Goal: Check status: Check status

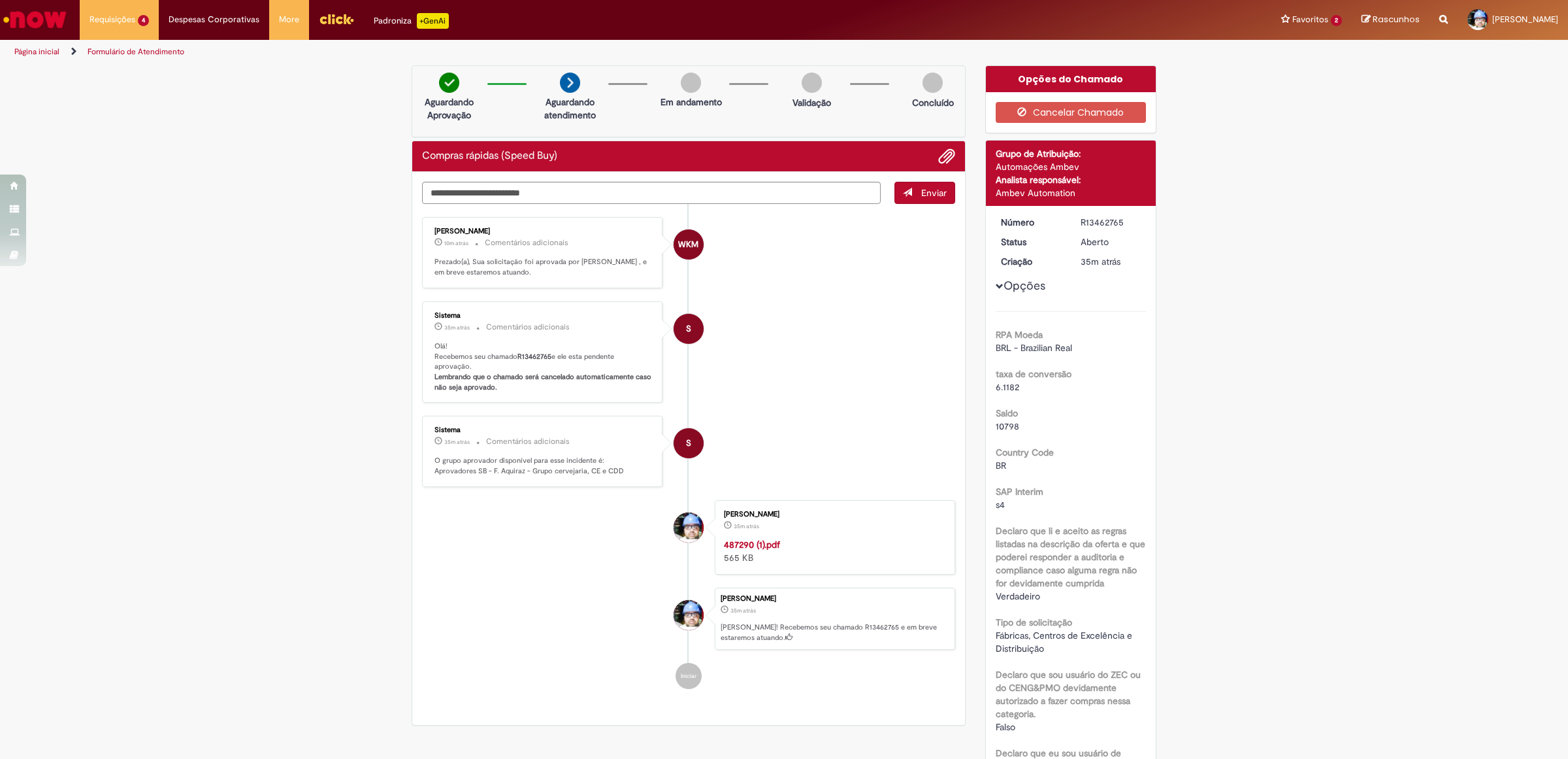
click at [50, 11] on img "Ir para a Homepage" at bounding box center [34, 20] width 67 height 26
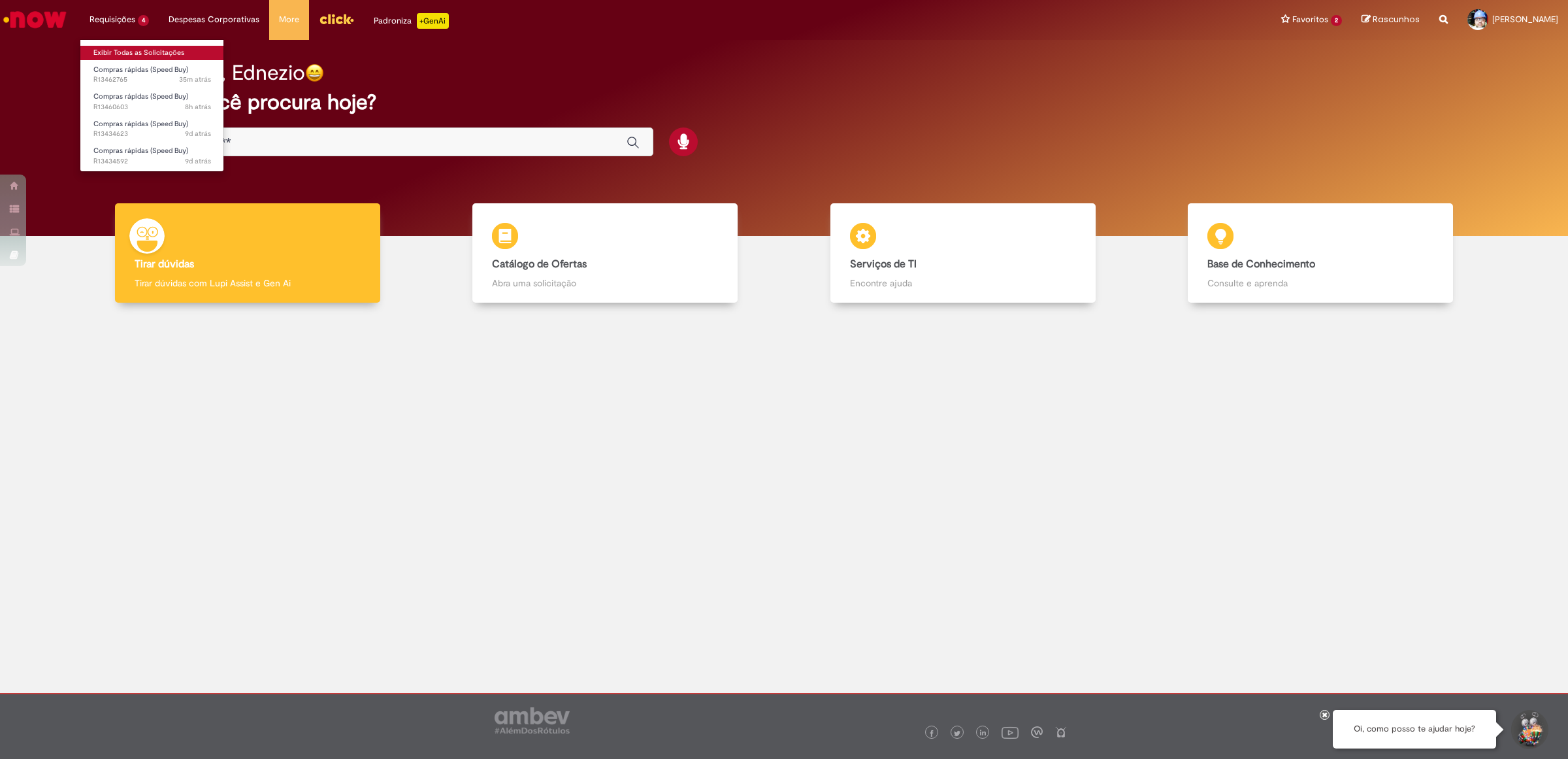
click at [135, 47] on link "Exibir Todas as Solicitações" at bounding box center [152, 52] width 144 height 14
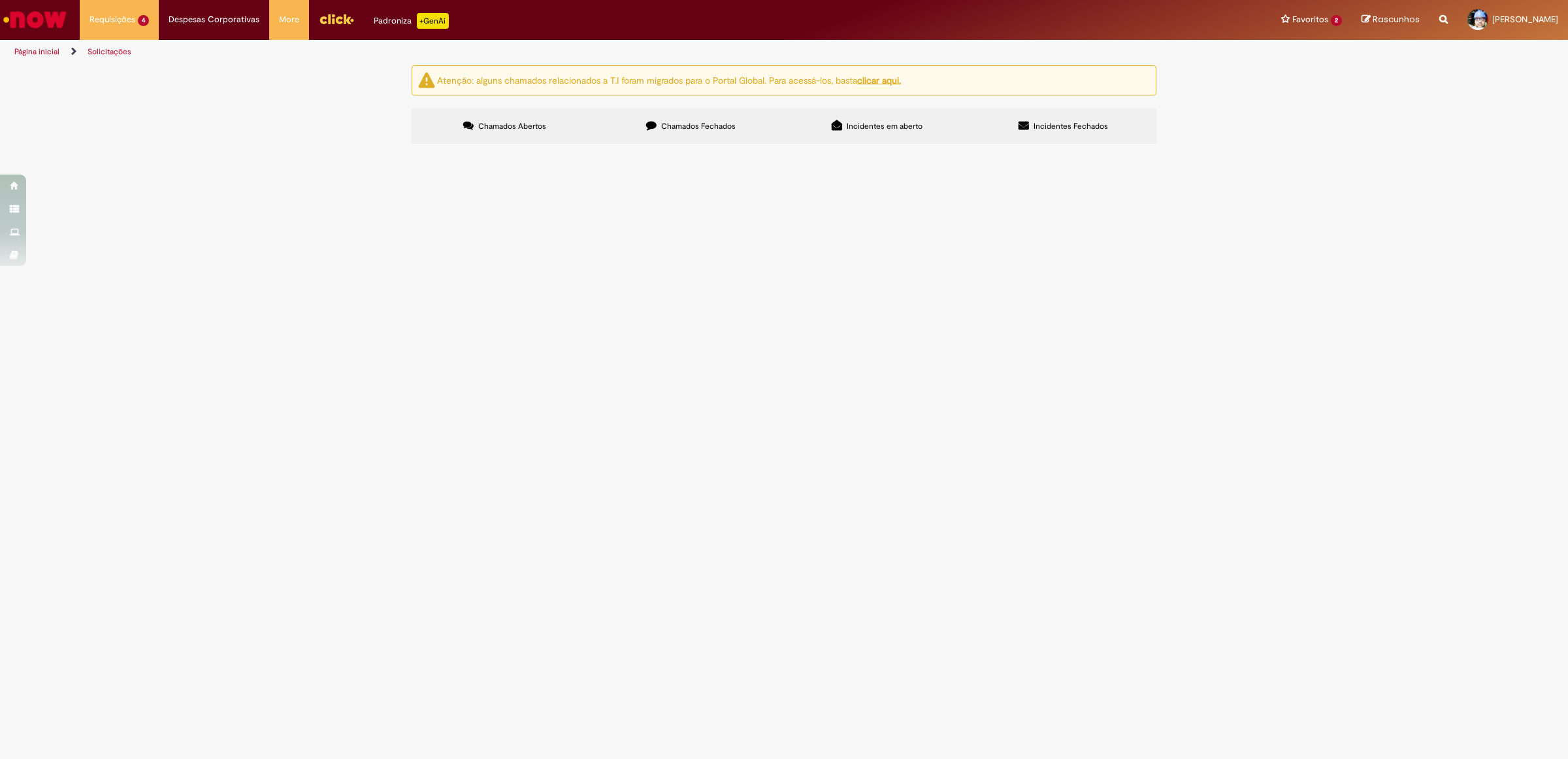
click at [0, 0] on span "R13460603" at bounding box center [0, 0] width 0 height 0
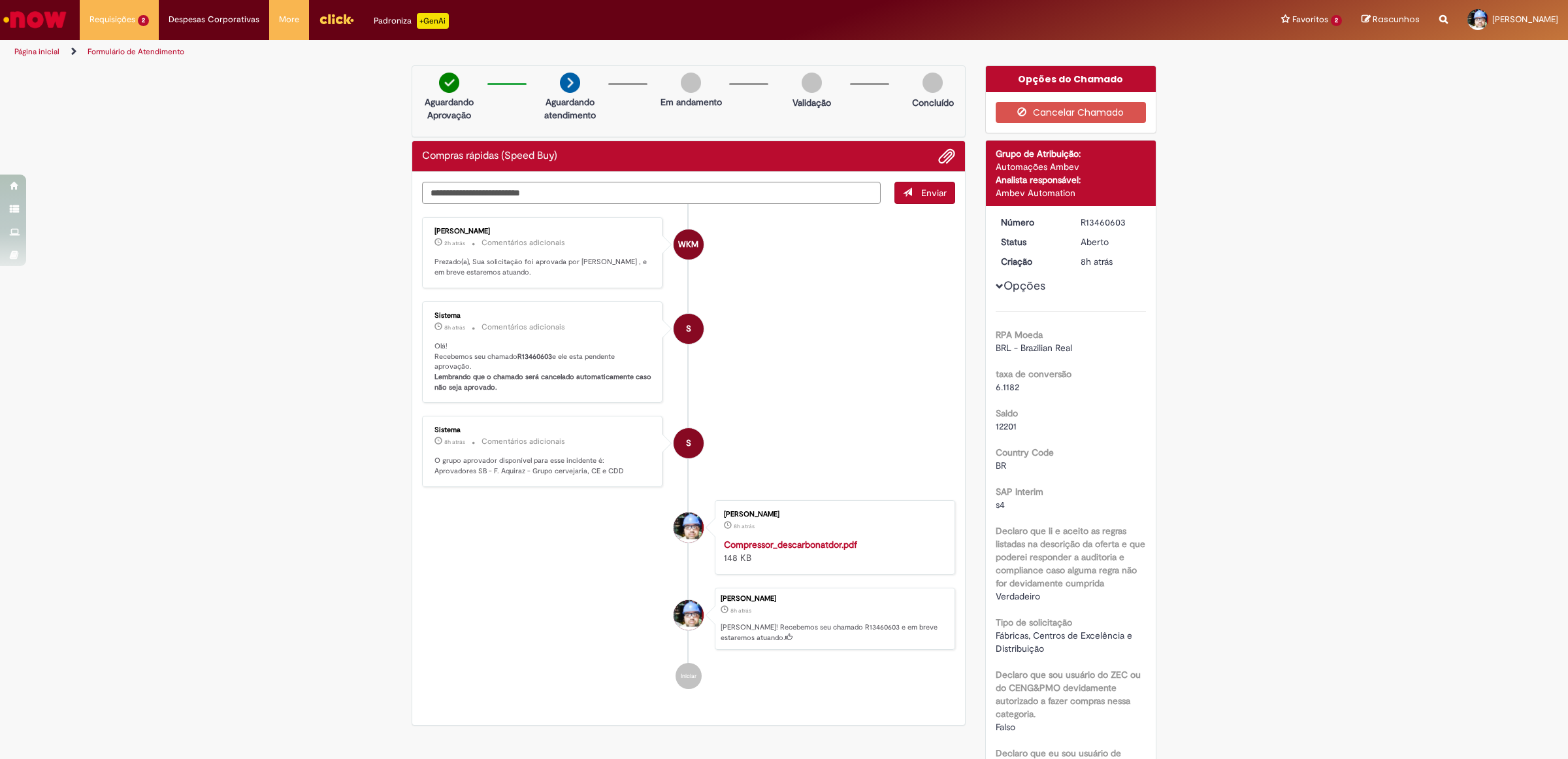
click at [47, 11] on img "Ir para a Homepage" at bounding box center [34, 20] width 67 height 26
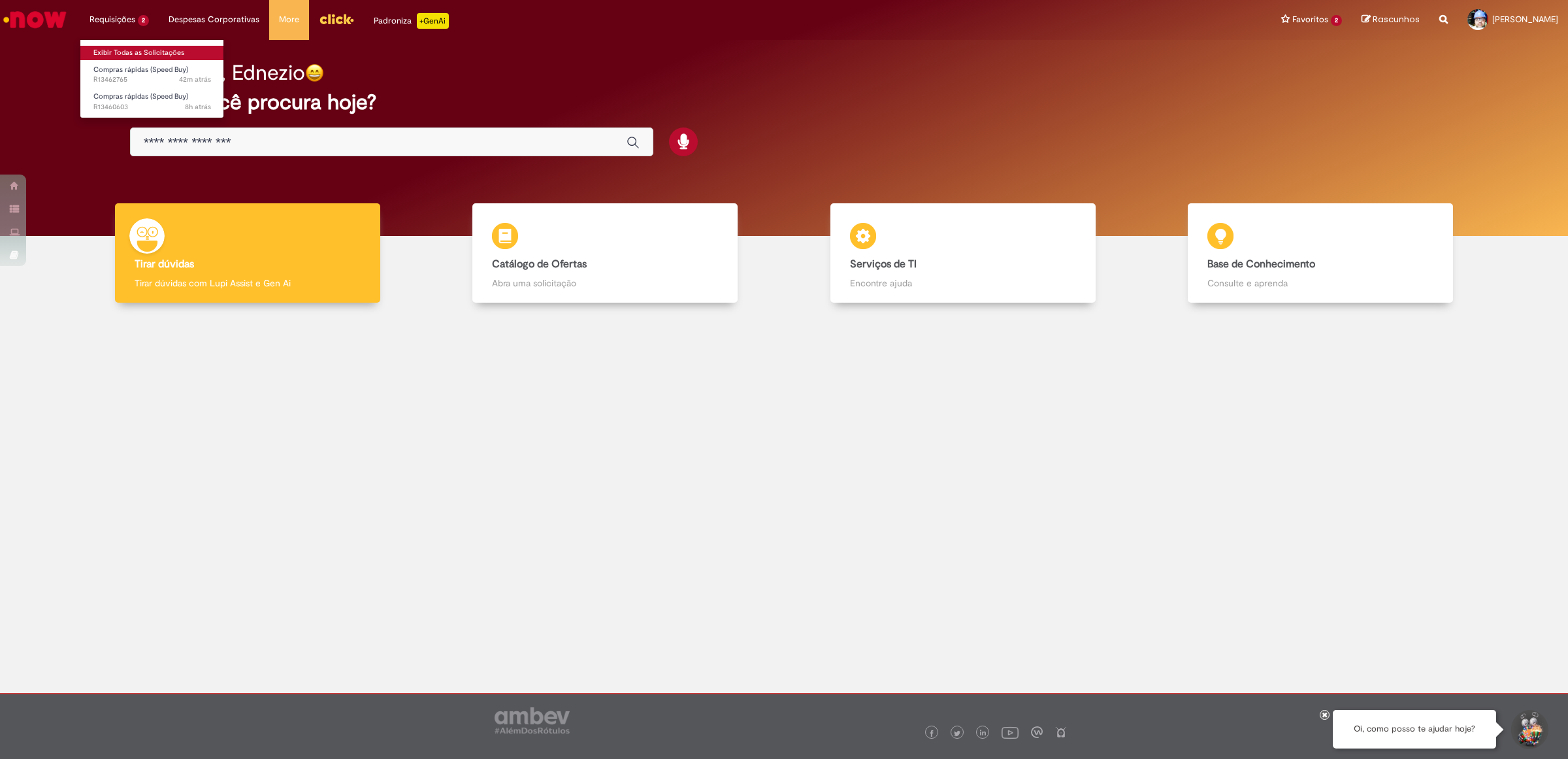
click at [115, 47] on link "Exibir Todas as Solicitações" at bounding box center [152, 52] width 144 height 14
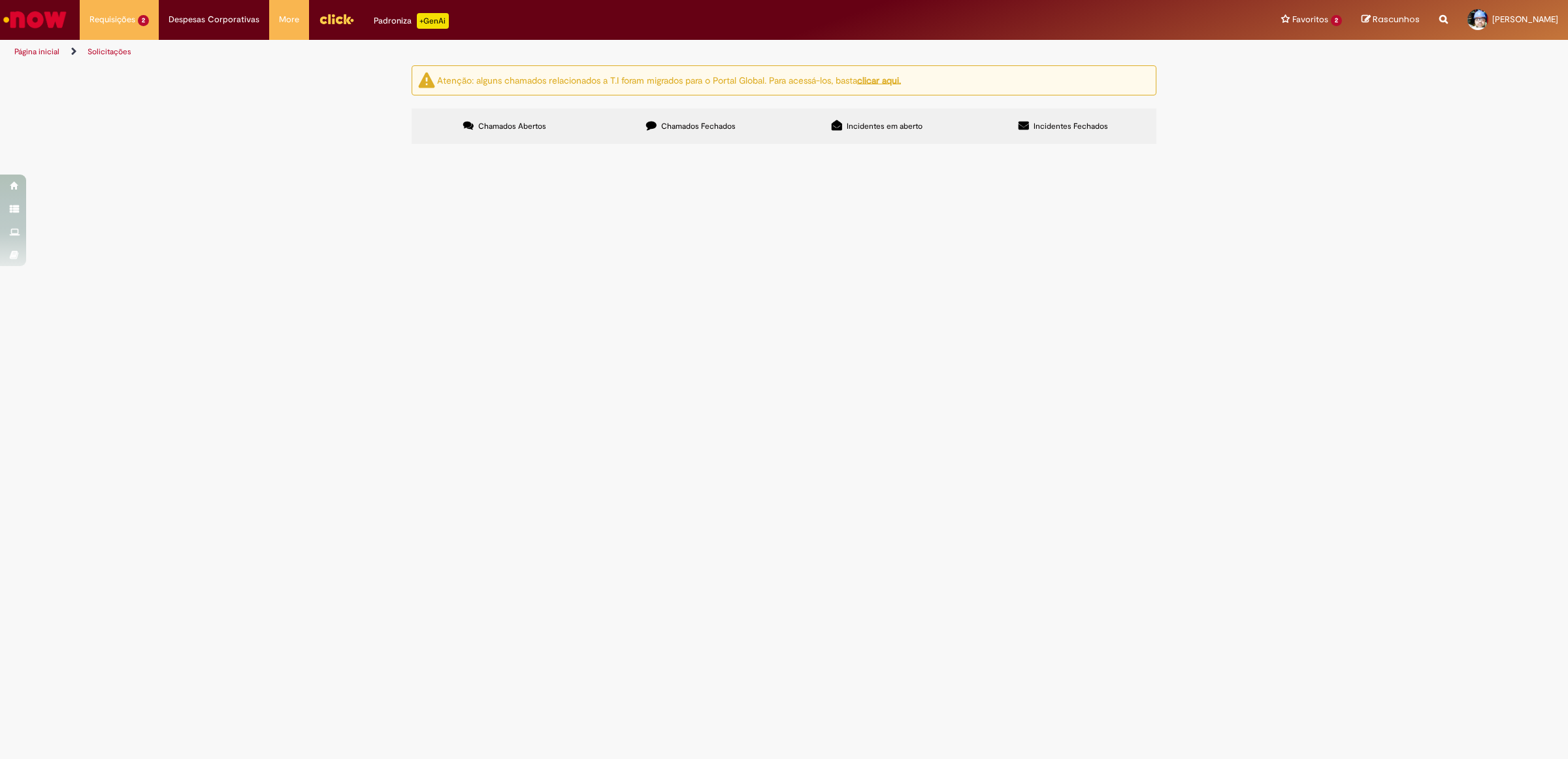
click at [0, 0] on td "Compras rápidas (Speed Buy)" at bounding box center [0, 0] width 0 height 0
click at [0, 0] on span "Sistema de descarbonatacao - COMPRESSOR AR DIRETO 2,3 PES 1/3HP 40PSI MS2,3 JET…" at bounding box center [0, 0] width 0 height 0
